Goal: Task Accomplishment & Management: Use online tool/utility

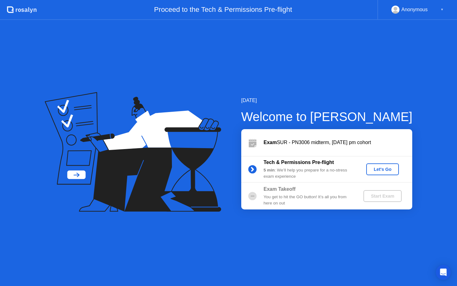
click at [383, 172] on button "Let's Go" at bounding box center [382, 169] width 33 height 12
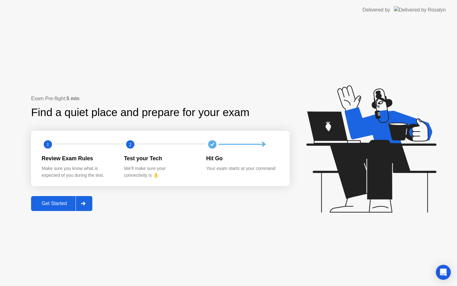
click at [60, 204] on div "Get Started" at bounding box center [54, 204] width 43 height 6
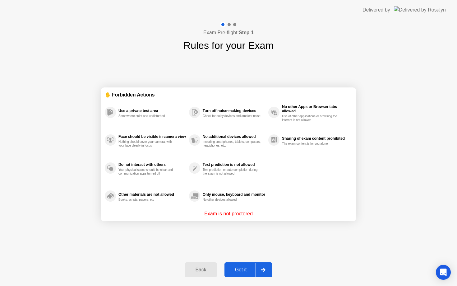
click at [240, 270] on div "Got it" at bounding box center [240, 270] width 29 height 6
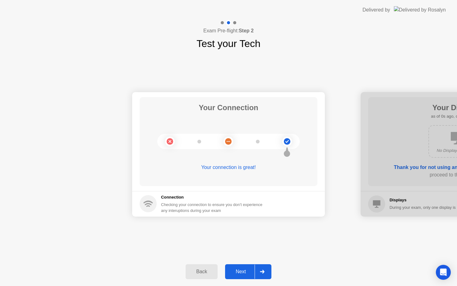
click at [240, 270] on div "Next" at bounding box center [241, 272] width 28 height 6
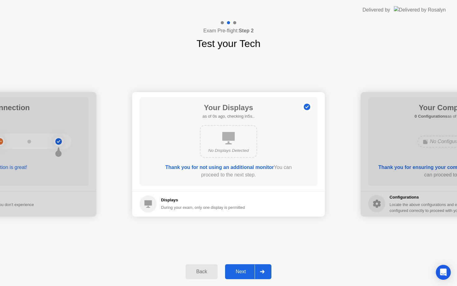
click at [240, 270] on div "Next" at bounding box center [241, 272] width 28 height 6
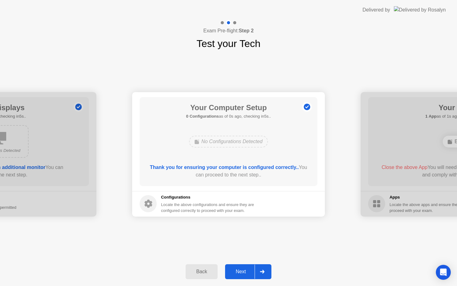
click at [240, 270] on div "Next" at bounding box center [241, 272] width 28 height 6
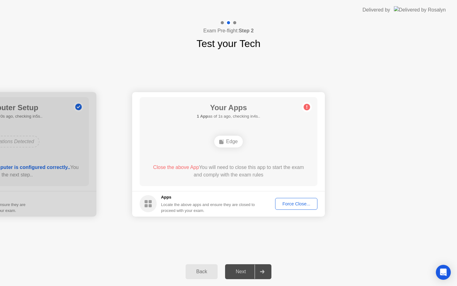
click at [308, 204] on div "Force Close..." at bounding box center [296, 203] width 38 height 5
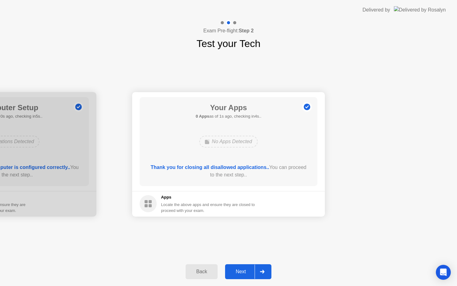
click at [262, 273] on icon at bounding box center [262, 272] width 5 height 4
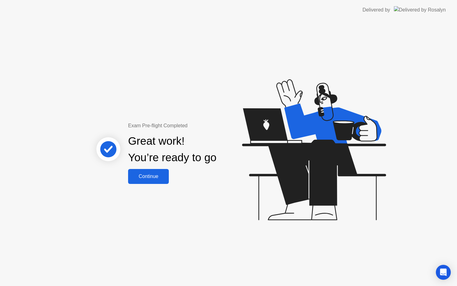
click at [152, 179] on div "Continue" at bounding box center [148, 177] width 37 height 6
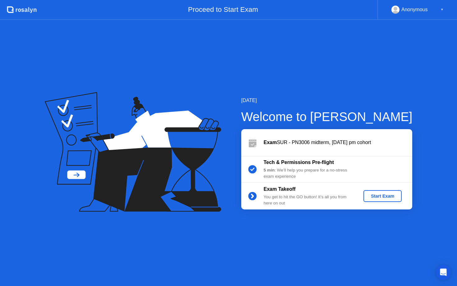
click at [376, 197] on div "Start Exam" at bounding box center [382, 195] width 33 height 5
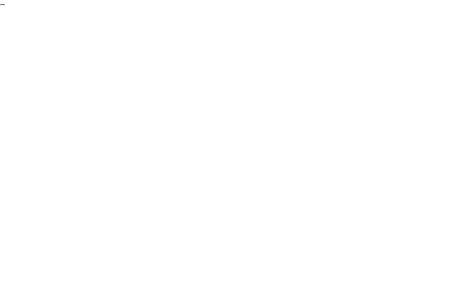
click div "End Proctoring Session"
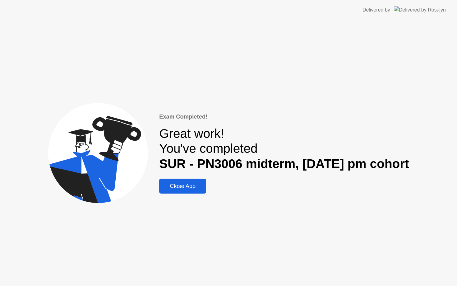
click at [191, 178] on div "Exam Completed! Great work! You've completed SUR - PN3006 midterm, [DATE] pm co…" at bounding box center [284, 152] width 250 height 81
click at [188, 187] on div "Close App" at bounding box center [182, 186] width 43 height 7
